Goal: Information Seeking & Learning: Check status

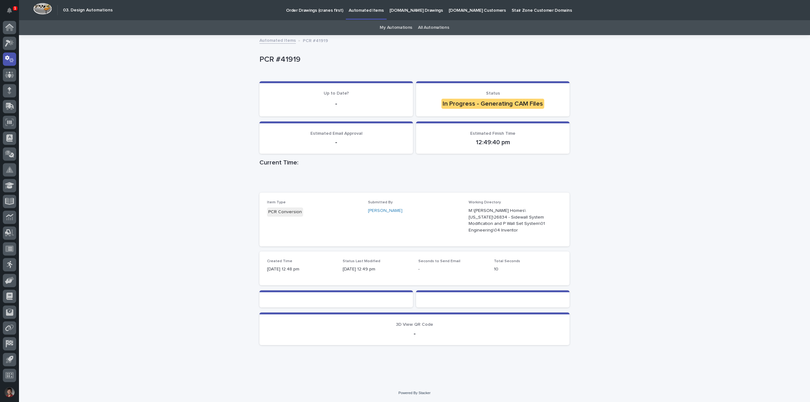
click at [688, 105] on div "Loading... Saving… Loading... Saving… PCR #41919 PCR #41919 Sorry, there was an…" at bounding box center [414, 210] width 791 height 348
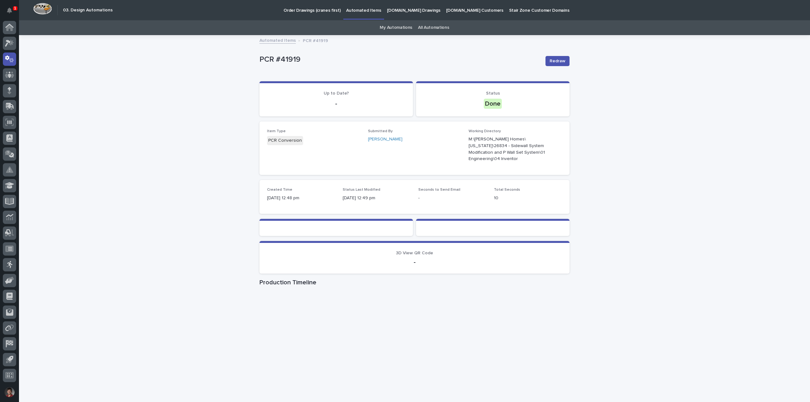
click at [598, 114] on div "Loading... Saving… Loading... Saving… PCR #41919 Redraw PCR #41919 Redraw Sorry…" at bounding box center [414, 226] width 791 height 380
click at [191, 160] on div "Loading... Saving… Loading... Saving… PCR #41919 Redraw PCR #41919 Redraw Sorry…" at bounding box center [414, 226] width 791 height 380
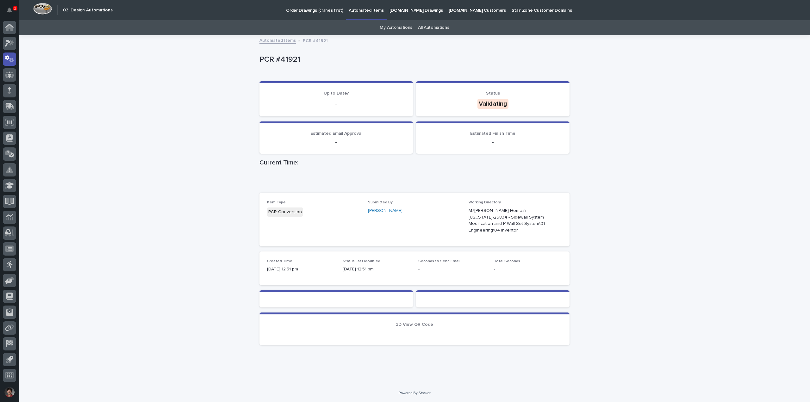
click at [615, 143] on div "Loading... Saving… Loading... Saving… PCR #41921 PCR #41921 Sorry, there was an…" at bounding box center [414, 210] width 791 height 348
click at [623, 106] on div "Loading... Saving… Loading... Saving… PCR #41921 PCR #41921 Sorry, there was an…" at bounding box center [414, 210] width 791 height 348
click at [679, 161] on div "Loading... Saving… Loading... Saving… PCR #41921 PCR #41921 Sorry, there was an…" at bounding box center [414, 210] width 791 height 348
click at [708, 121] on div "Loading... Saving… Loading... Saving… PCR #41921 PCR #41921 Sorry, there was an…" at bounding box center [414, 210] width 791 height 348
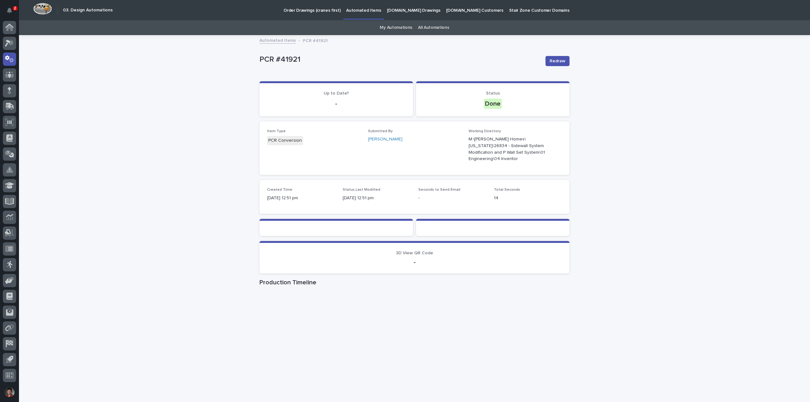
click at [712, 118] on div "Loading... Saving… Loading... Saving… PCR #41921 Redraw PCR #41921 Redraw Sorry…" at bounding box center [414, 226] width 791 height 380
click at [603, 165] on div "Loading... Saving… Loading... Saving… PCR #41921 Redraw PCR #41921 Redraw Sorry…" at bounding box center [414, 226] width 791 height 380
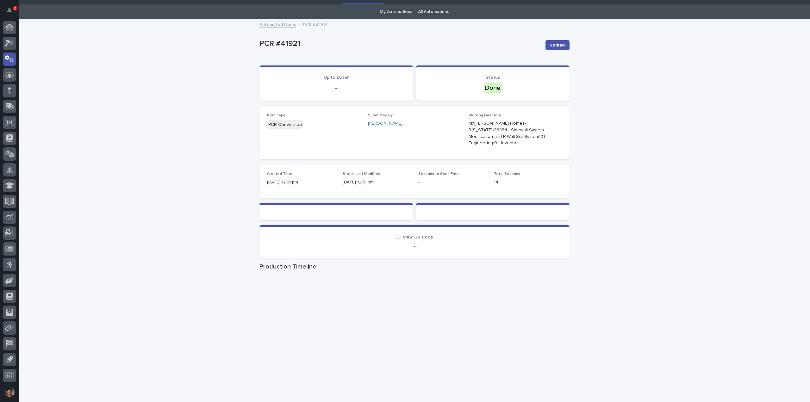
scroll to position [25, 0]
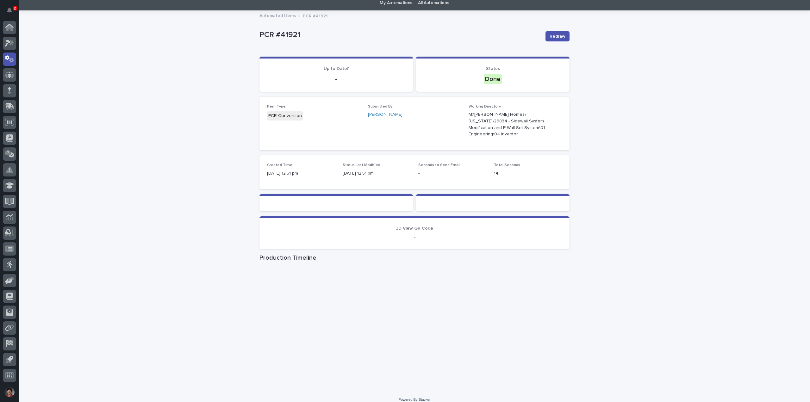
click at [705, 172] on div "Loading... Saving… Loading... Saving… PCR #41921 Redraw PCR #41921 Redraw Sorry…" at bounding box center [414, 201] width 791 height 380
click at [552, 122] on icon "button" at bounding box center [554, 124] width 4 height 5
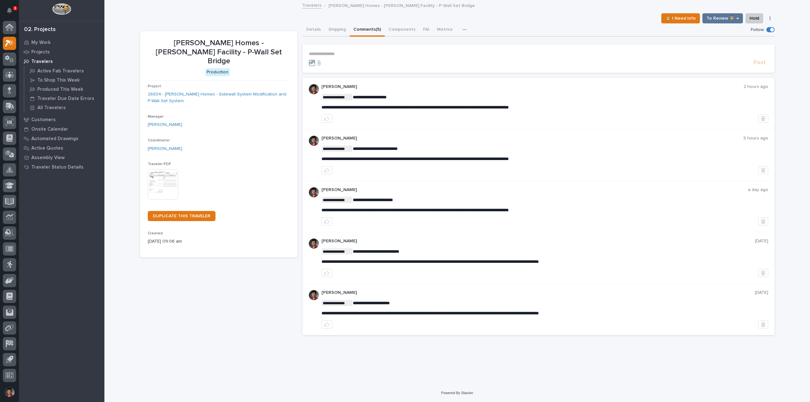
click at [234, 270] on div "Clayton Homes - Conway Facility - P-Wall Set Bridge Production Project 26834 - …" at bounding box center [218, 186] width 157 height 310
click at [216, 9] on div "Travelers Clayton Homes - Conway Facility - P-Wall Set Bridge" at bounding box center [457, 5] width 706 height 9
drag, startPoint x: 7, startPoint y: 8, endPoint x: 65, endPoint y: 15, distance: 58.3
click at [7, 8] on icon "Notifications" at bounding box center [9, 11] width 5 height 6
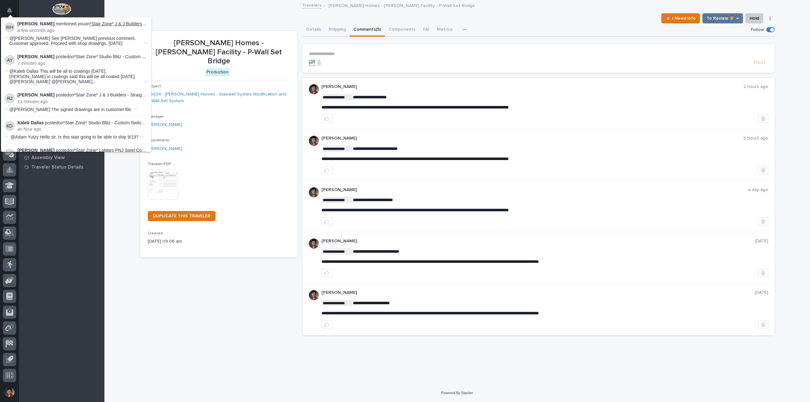
click at [102, 24] on link "*Stair Zone* J & J Builders - Straight Stair" at bounding box center [131, 23] width 82 height 5
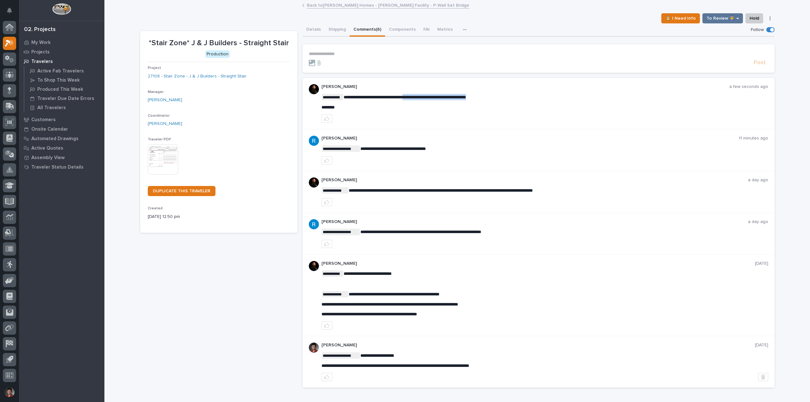
drag, startPoint x: 504, startPoint y: 98, endPoint x: 413, endPoint y: 94, distance: 90.6
click at [413, 94] on p "**********" at bounding box center [545, 97] width 447 height 6
click at [510, 114] on div "**********" at bounding box center [545, 103] width 447 height 39
drag, startPoint x: 370, startPoint y: 147, endPoint x: 423, endPoint y: 154, distance: 54.2
click at [426, 149] on span "**********" at bounding box center [393, 149] width 66 height 4
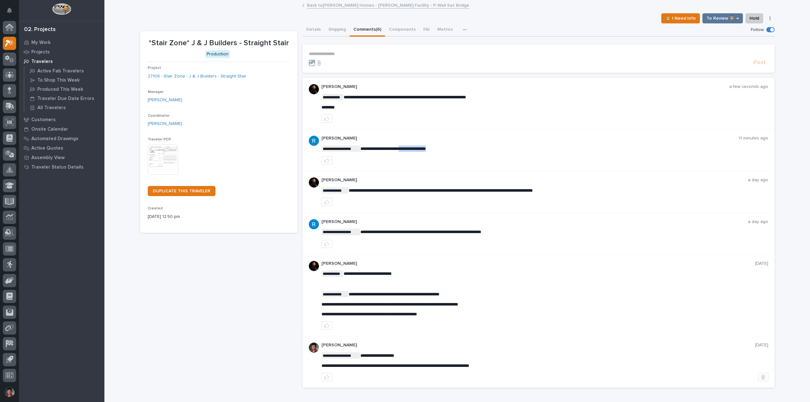
drag, startPoint x: 441, startPoint y: 147, endPoint x: 407, endPoint y: 151, distance: 33.8
click at [407, 151] on p "**********" at bounding box center [545, 149] width 447 height 6
click at [440, 150] on p "**********" at bounding box center [545, 149] width 447 height 6
drag, startPoint x: 374, startPoint y: 191, endPoint x: 450, endPoint y: 182, distance: 75.9
click at [352, 8] on link "Back to Clayton Homes - Conway Facility - P-Wall Set Bridge" at bounding box center [388, 4] width 162 height 7
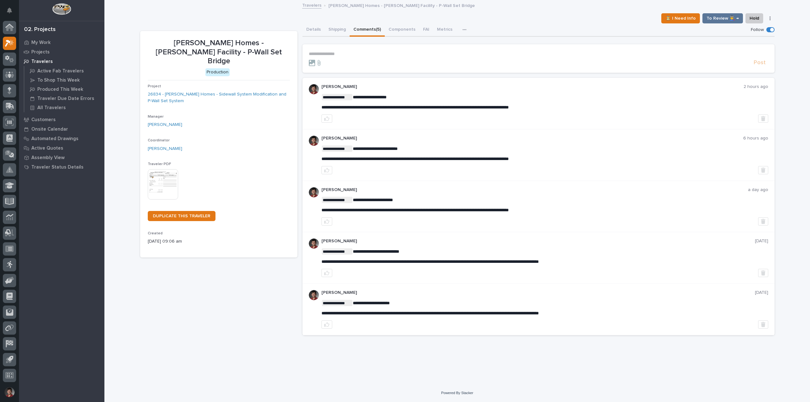
drag, startPoint x: 6, startPoint y: 9, endPoint x: 38, endPoint y: 19, distance: 33.0
click at [6, 9] on button "Notifications" at bounding box center [9, 10] width 13 height 13
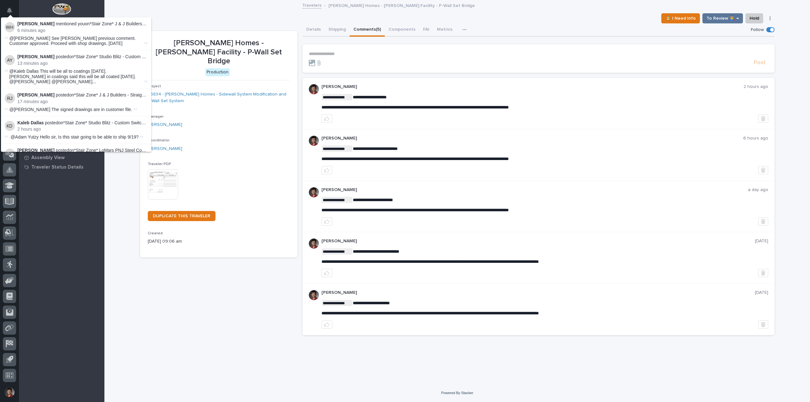
click at [148, 9] on div "Travelers Clayton Homes - Conway Facility - P-Wall Set Bridge" at bounding box center [457, 5] width 706 height 9
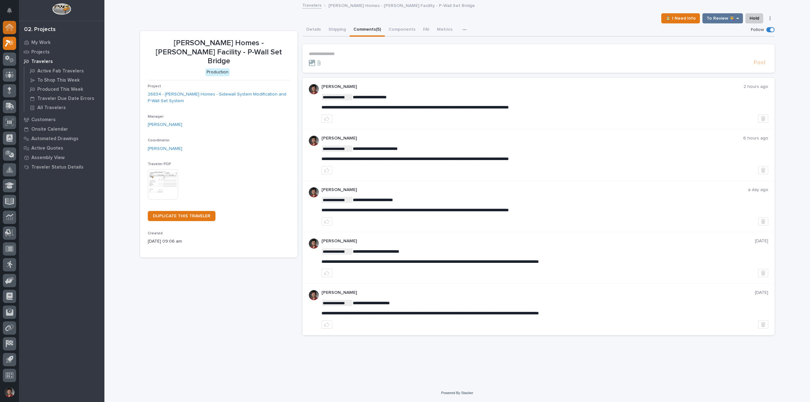
click at [11, 28] on icon at bounding box center [9, 28] width 6 height 6
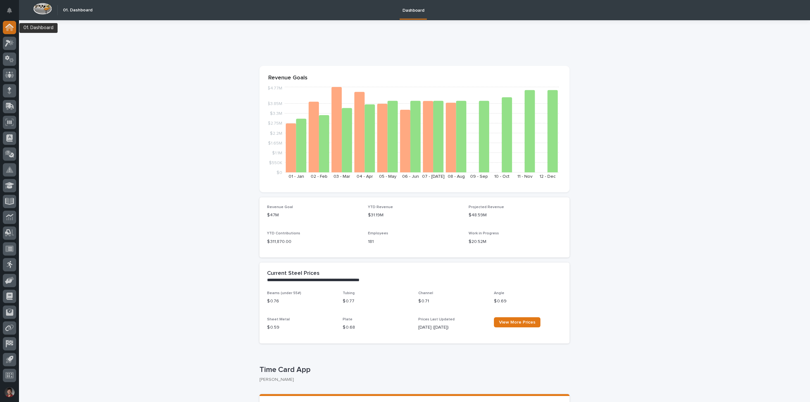
click at [9, 28] on icon at bounding box center [9, 28] width 6 height 6
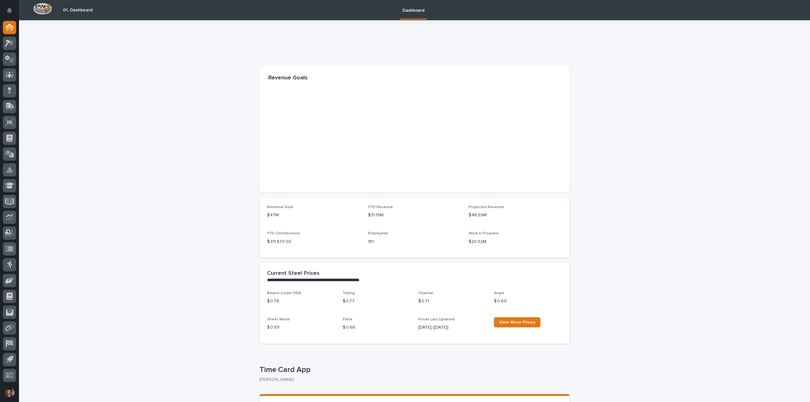
click at [12, 8] on icon "Notifications" at bounding box center [9, 11] width 5 height 6
